Goal: Book appointment/travel/reservation

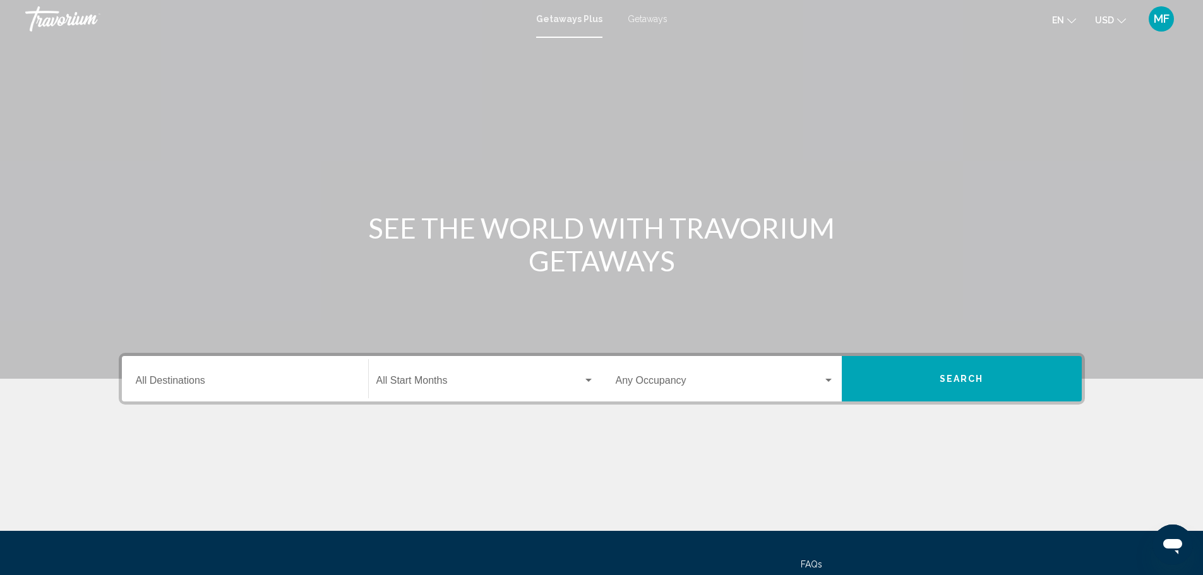
click at [648, 16] on span "Getaways" at bounding box center [648, 19] width 40 height 10
click at [164, 380] on input "Destination All Destinations" at bounding box center [245, 383] width 219 height 11
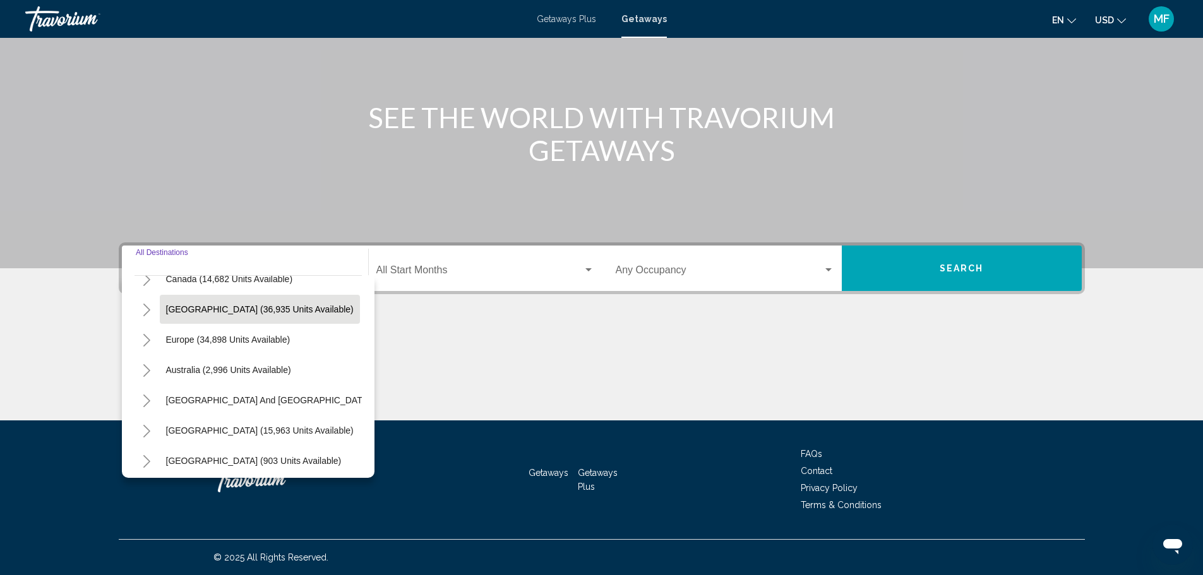
scroll to position [126, 0]
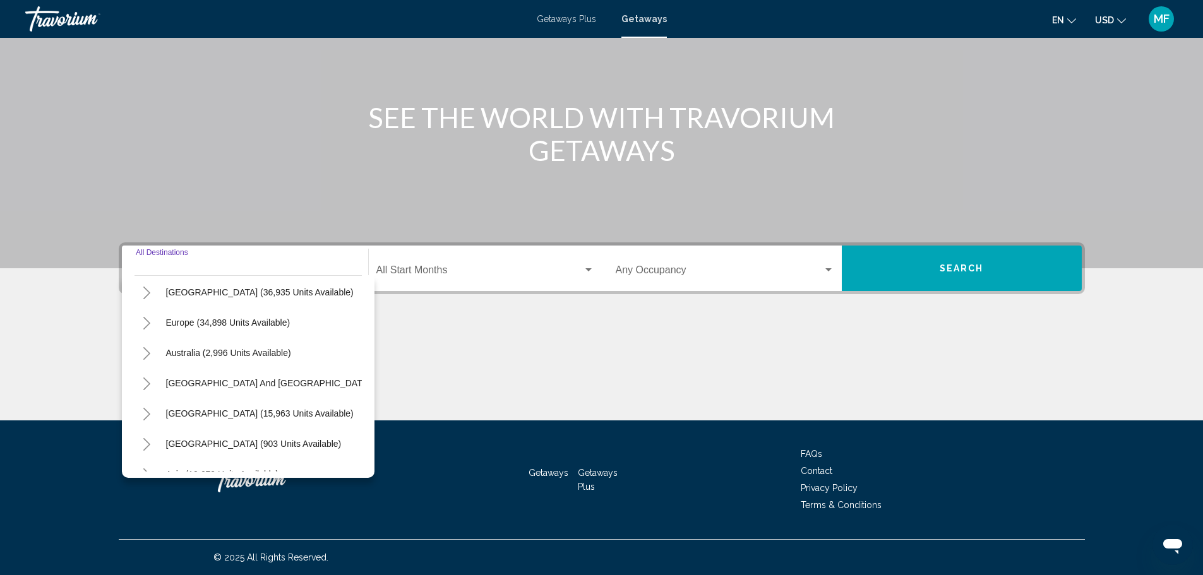
click at [147, 296] on icon "Toggle Caribbean & Atlantic Islands (36,935 units available)" at bounding box center [146, 293] width 7 height 13
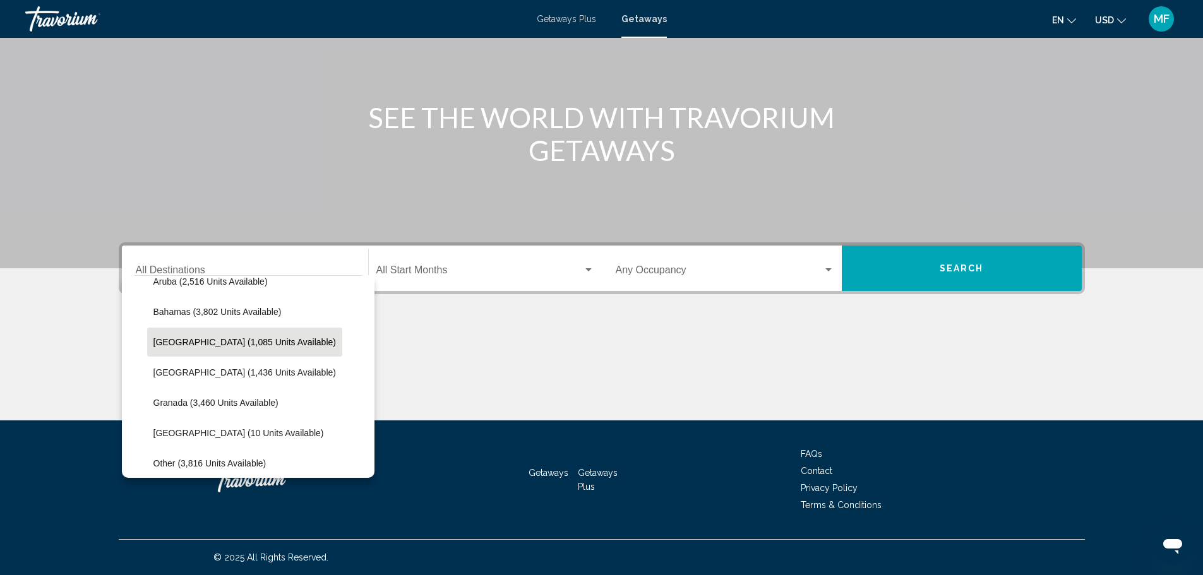
scroll to position [189, 0]
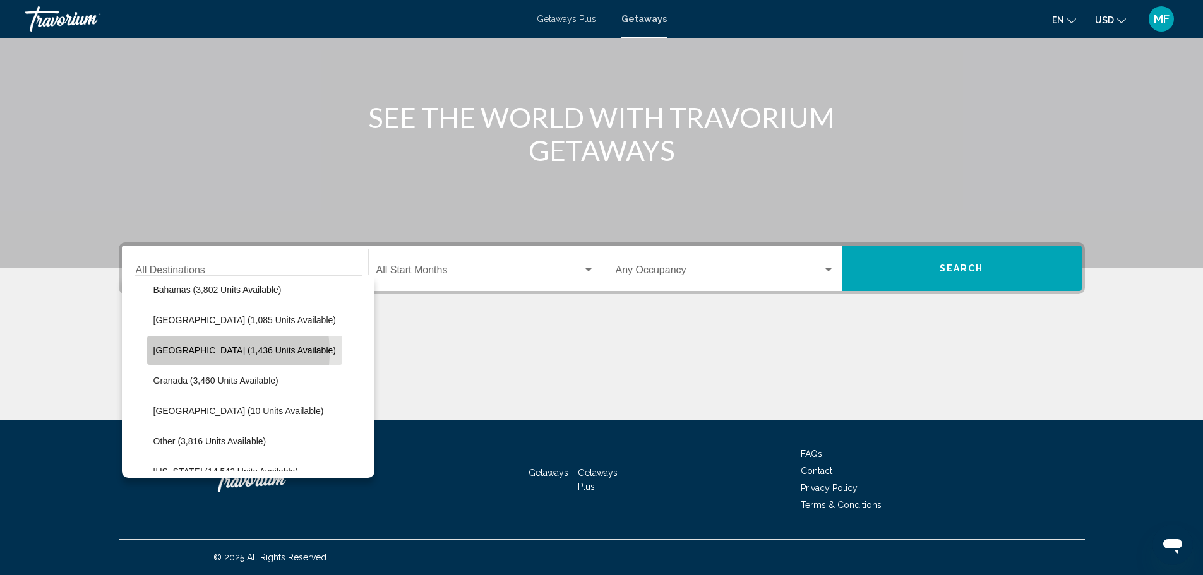
click at [198, 352] on span "[GEOGRAPHIC_DATA] (1,436 units available)" at bounding box center [244, 350] width 183 height 10
type input "**********"
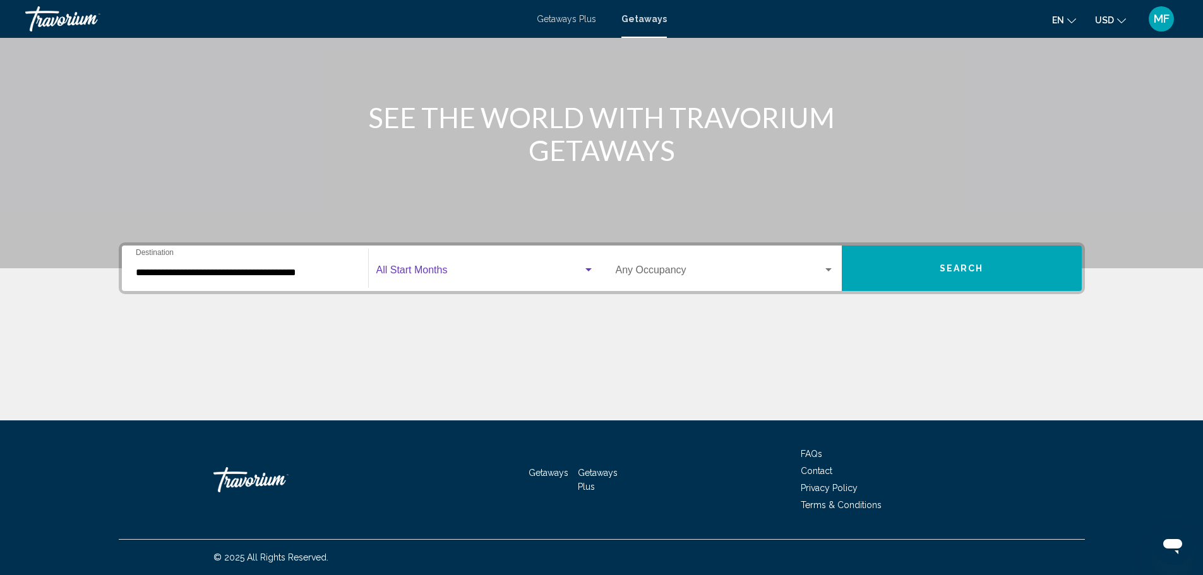
click at [590, 270] on div "Search widget" at bounding box center [588, 269] width 6 height 3
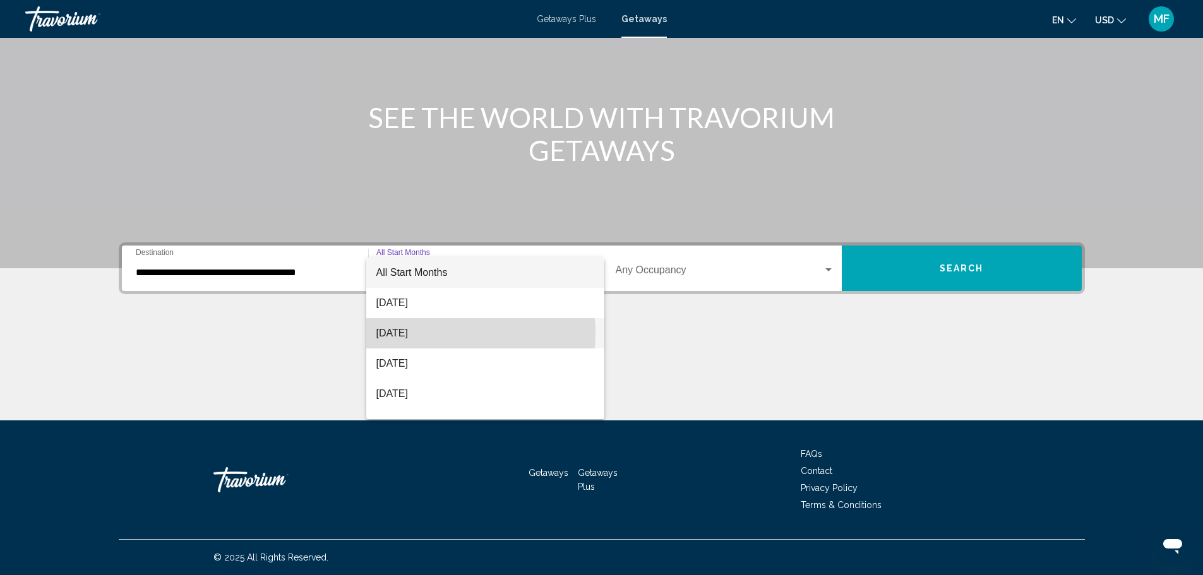
click at [438, 333] on span "[DATE]" at bounding box center [485, 333] width 218 height 30
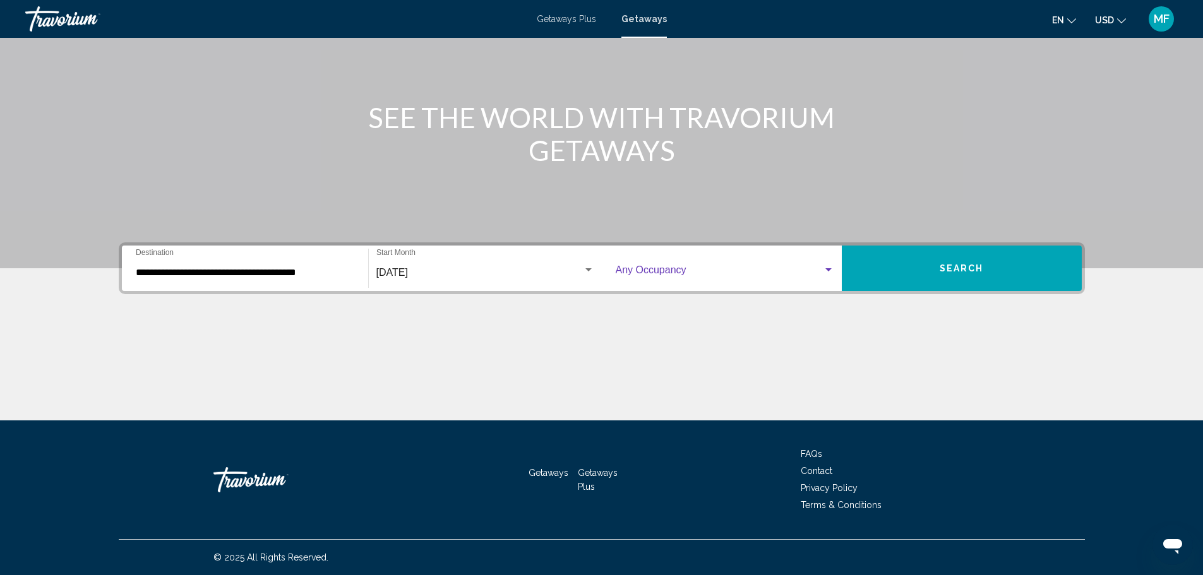
click at [702, 275] on span "Search widget" at bounding box center [719, 272] width 207 height 11
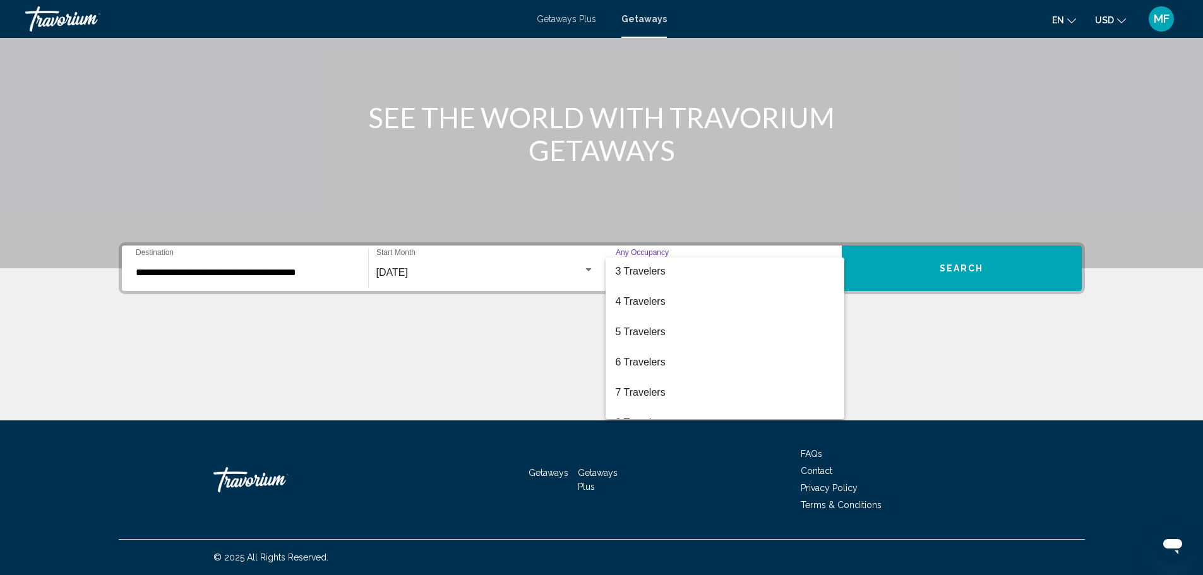
scroll to position [76, 0]
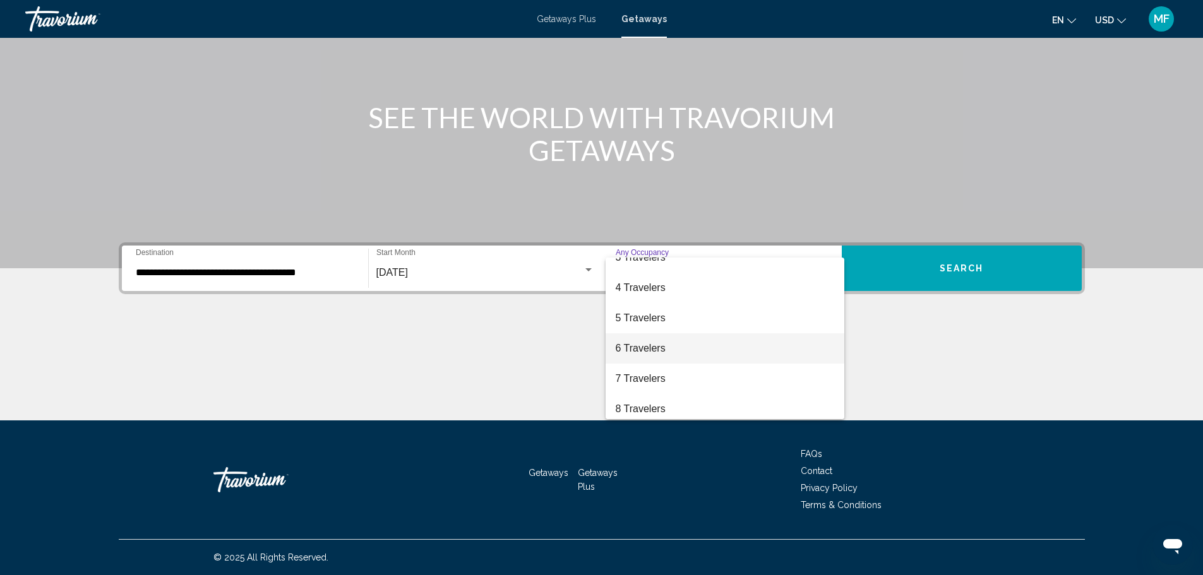
click at [629, 346] on span "6 Travelers" at bounding box center [725, 348] width 219 height 30
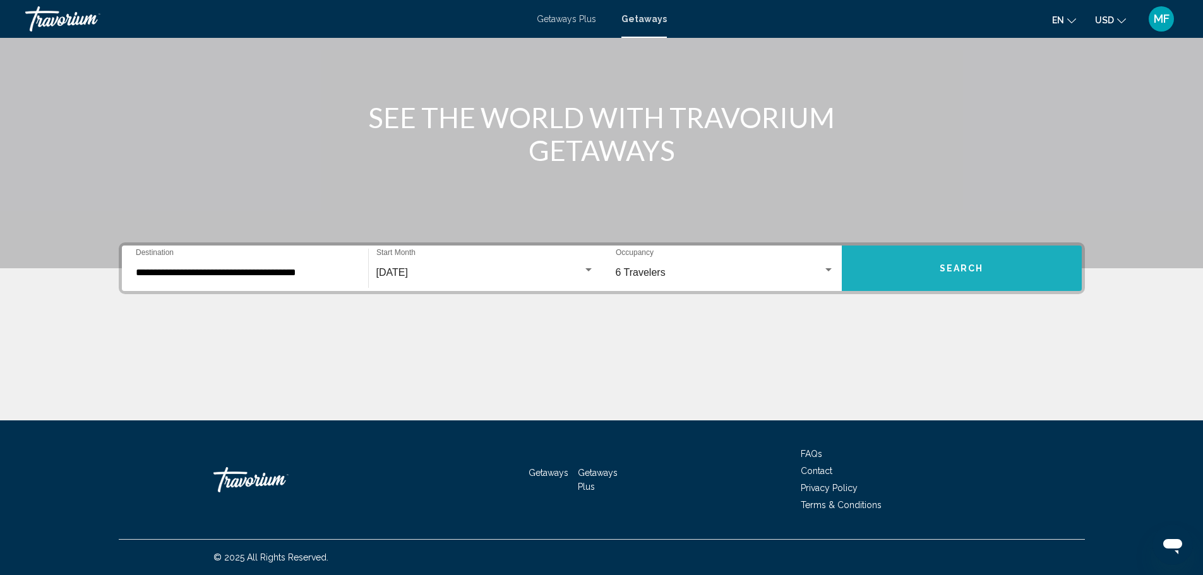
click at [952, 260] on button "Search" at bounding box center [962, 268] width 240 height 45
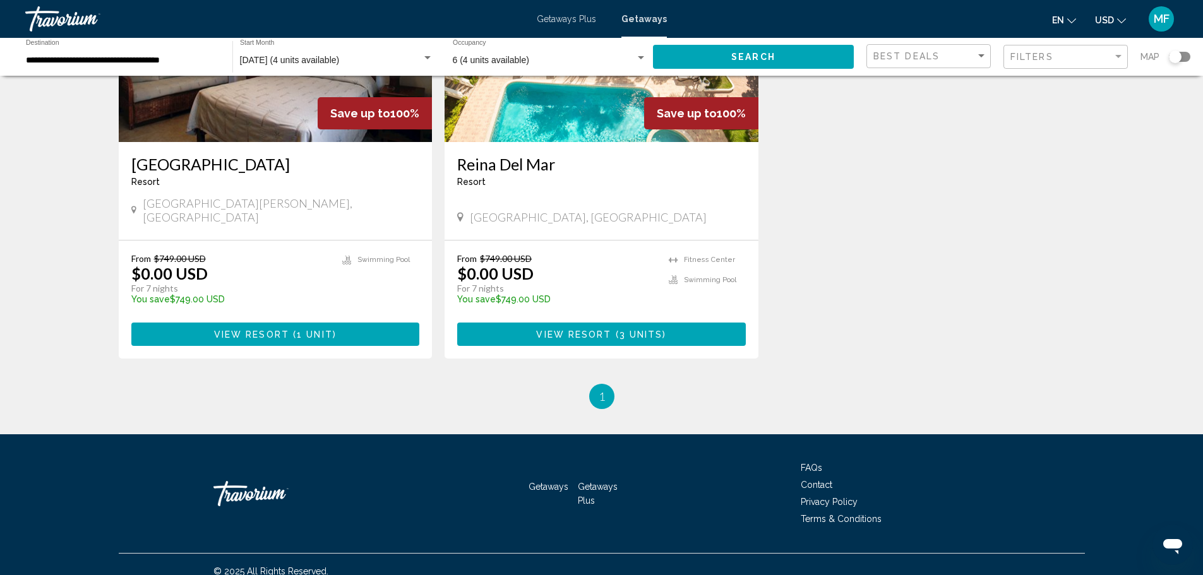
scroll to position [3, 0]
